Goal: Book appointment/travel/reservation

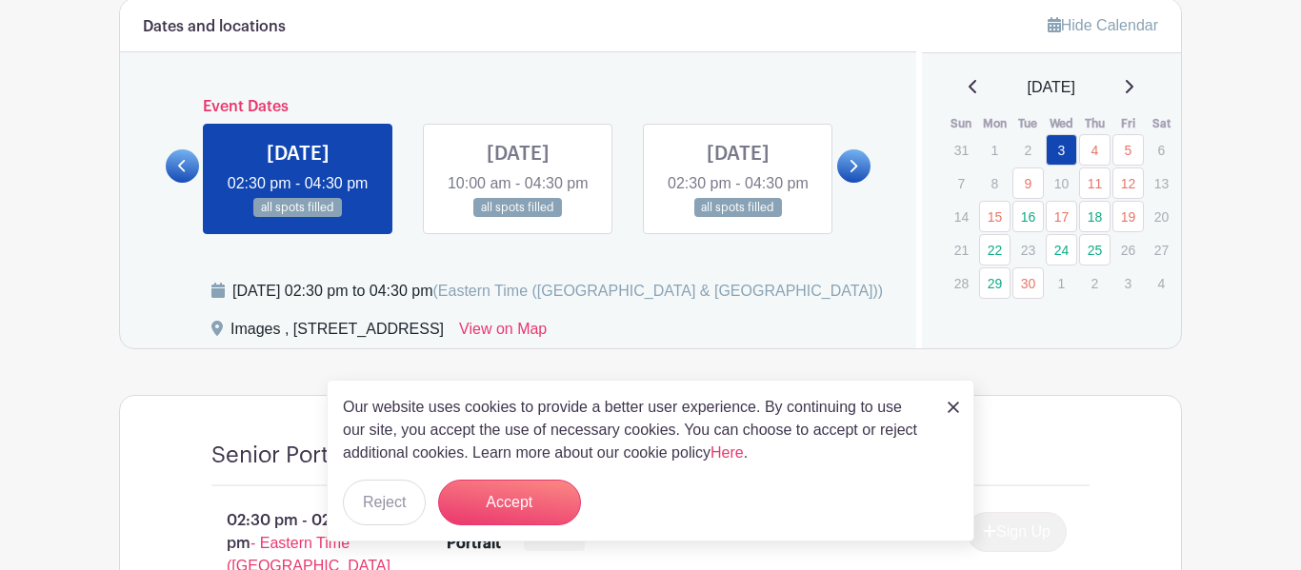
scroll to position [1025, 0]
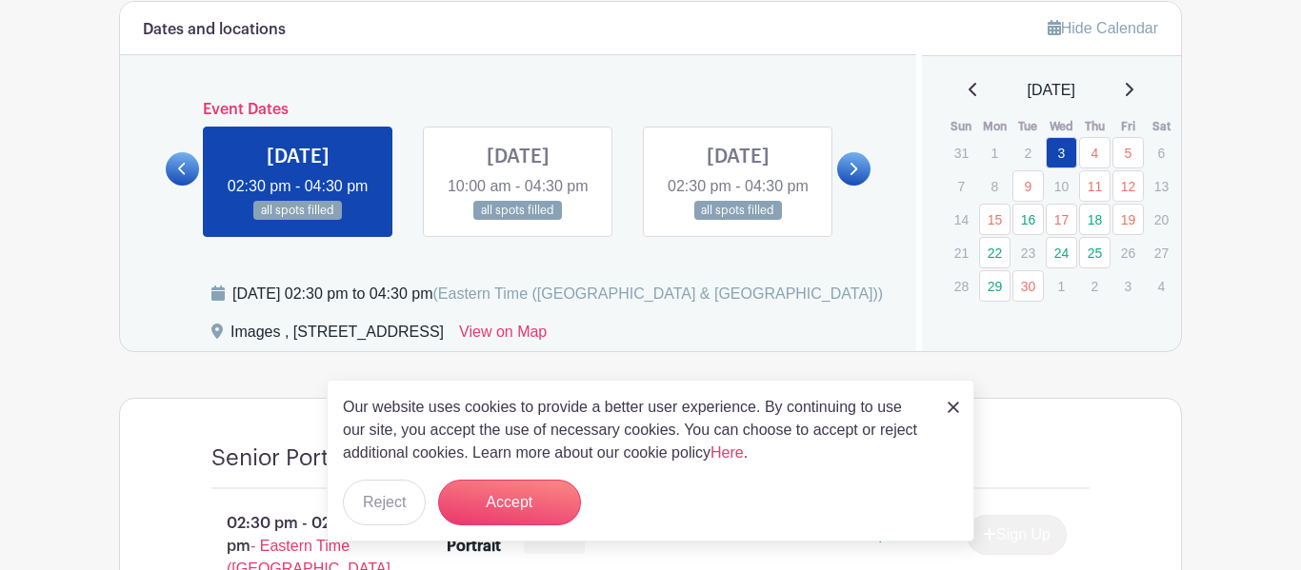
click at [1145, 89] on div "[DATE]" at bounding box center [1052, 90] width 214 height 23
click at [1133, 95] on icon at bounding box center [1129, 89] width 10 height 15
click at [969, 95] on icon at bounding box center [974, 89] width 10 height 15
click at [1074, 259] on link "24" at bounding box center [1061, 252] width 31 height 31
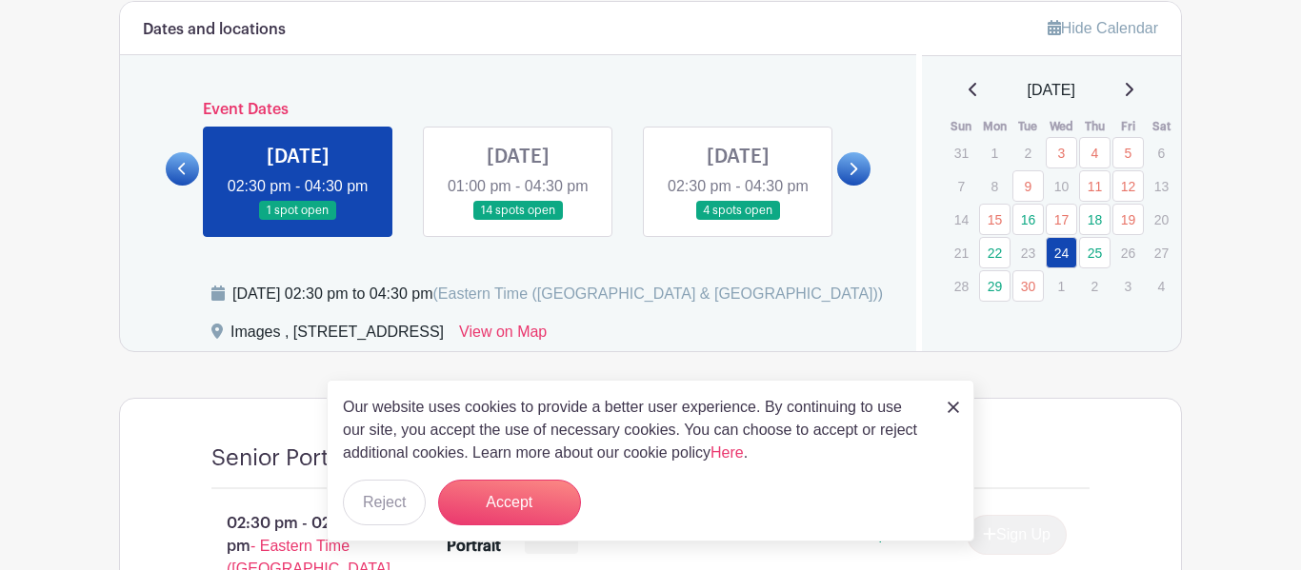
click at [298, 221] on link at bounding box center [298, 221] width 0 height 0
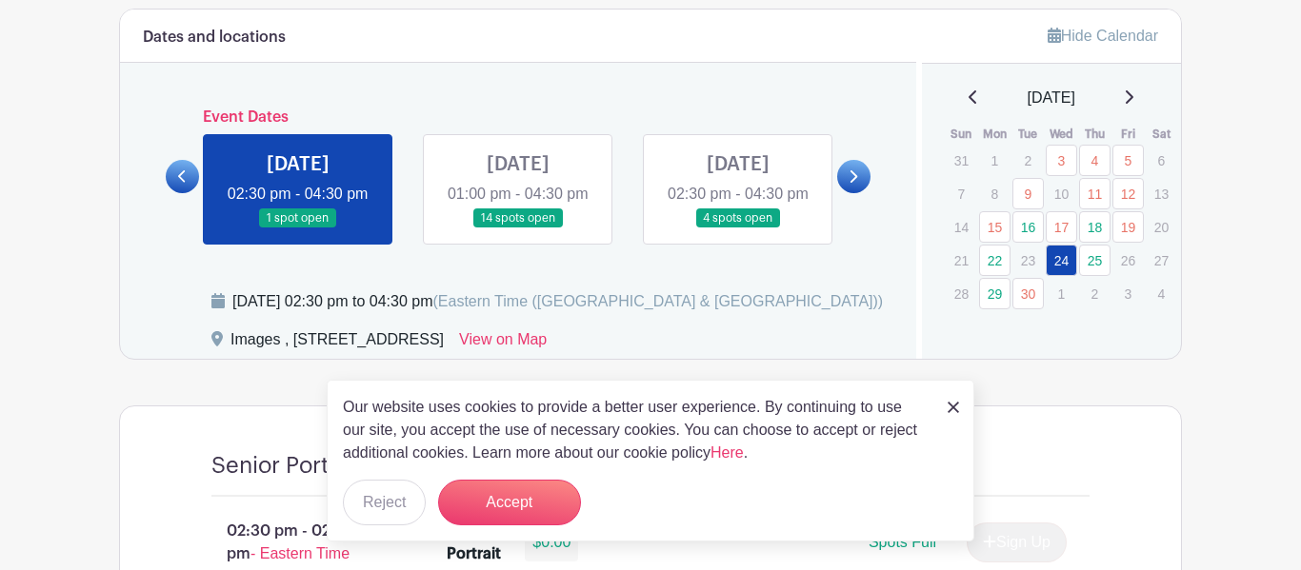
scroll to position [1016, 0]
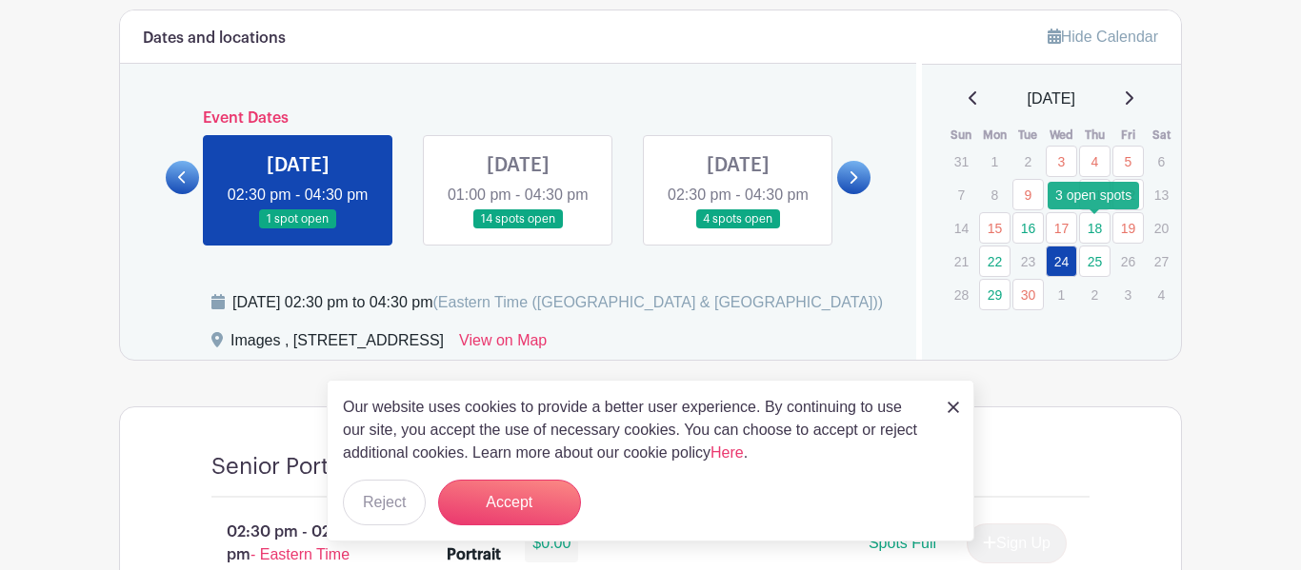
click at [1099, 235] on link "18" at bounding box center [1094, 227] width 31 height 31
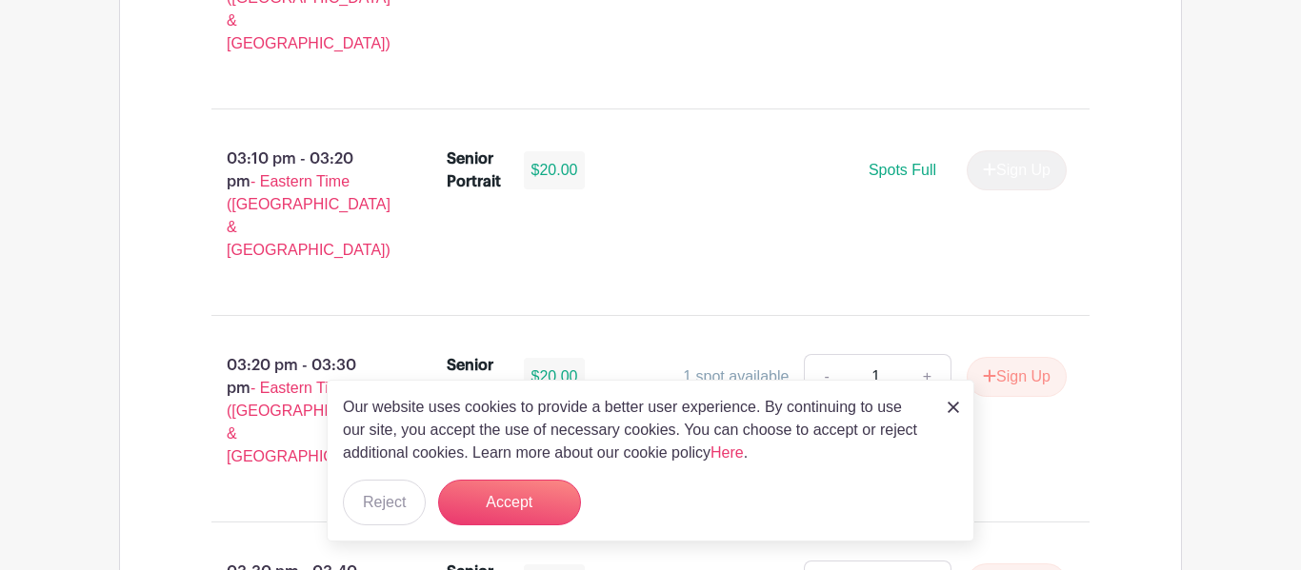
scroll to position [2212, 0]
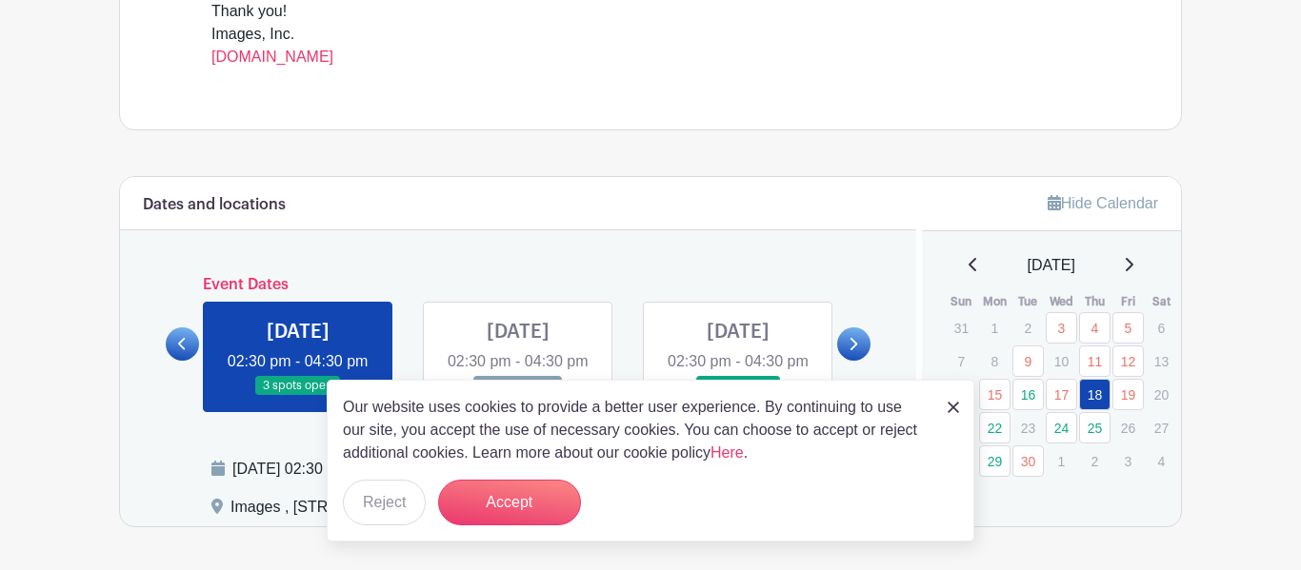
click at [871, 234] on div "Dates and locations Event Dates [DATE] 09:30 am - 04:00 pm 16 spots open [DATE]…" at bounding box center [518, 352] width 796 height 350
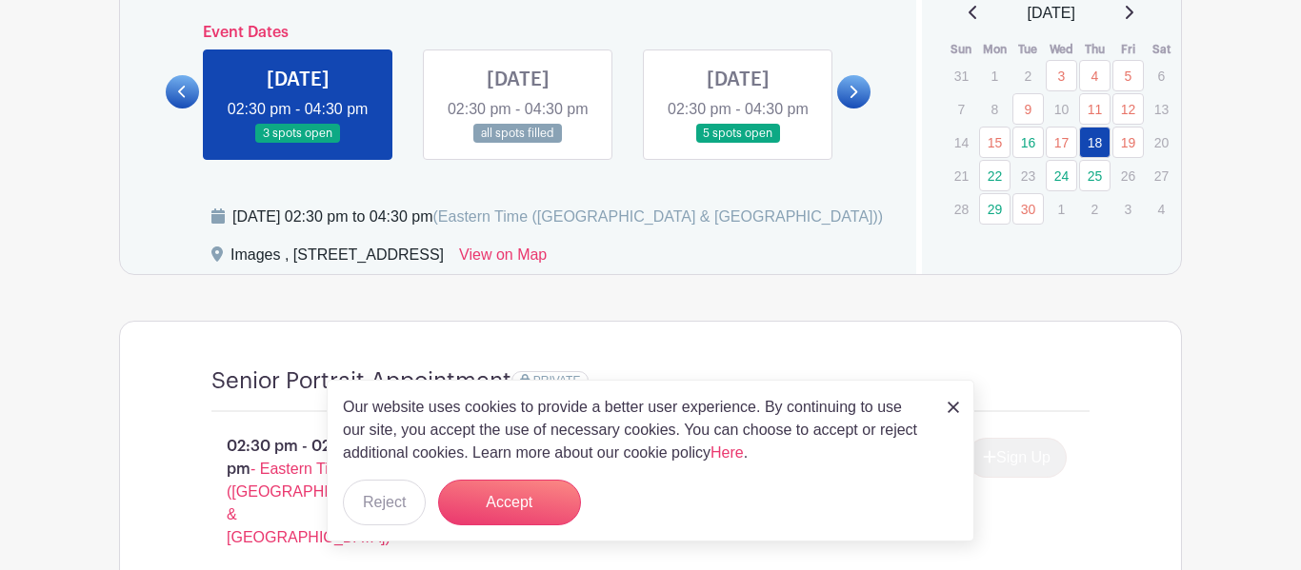
scroll to position [1116, 0]
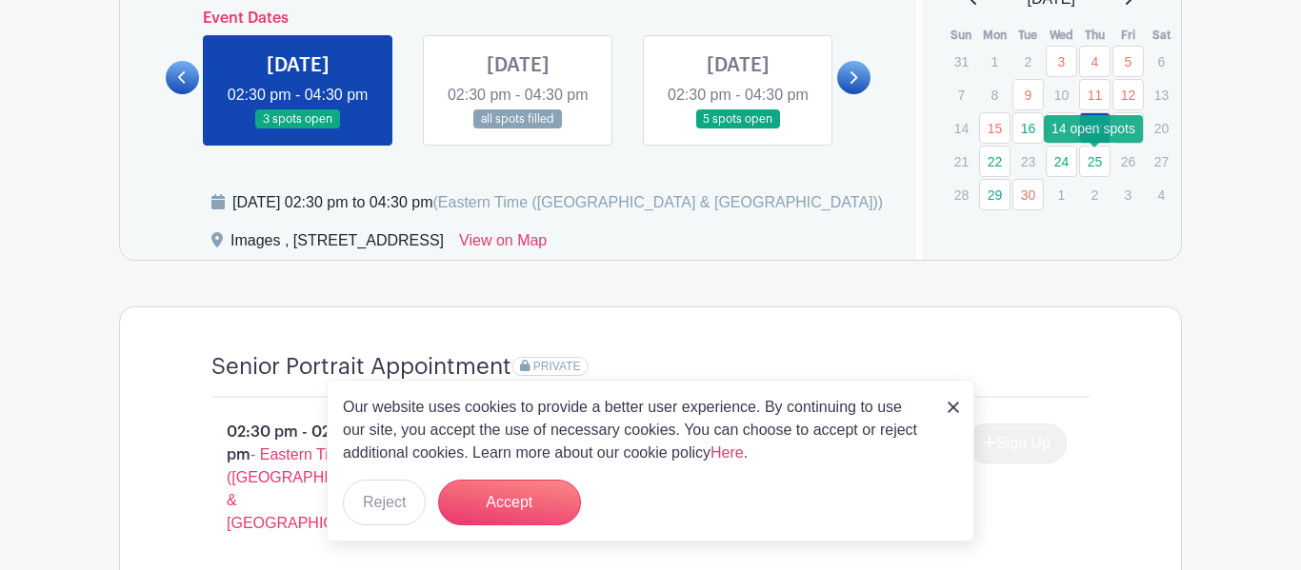
click at [1105, 165] on link "25" at bounding box center [1094, 161] width 31 height 31
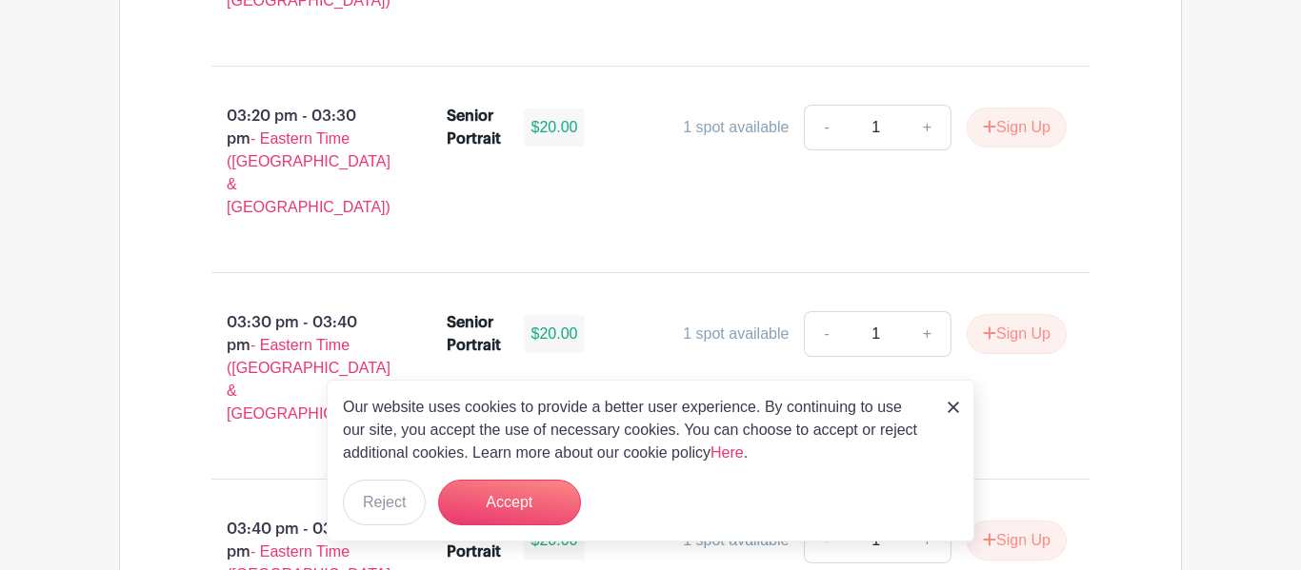
scroll to position [4321, 0]
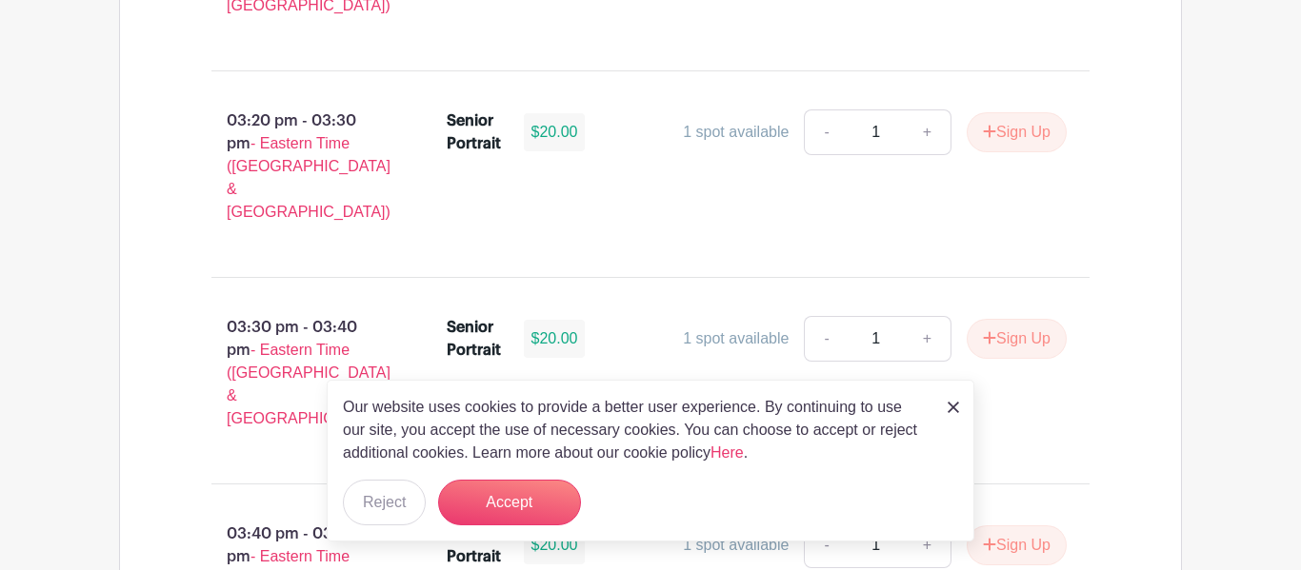
click at [954, 414] on link at bounding box center [953, 406] width 11 height 23
